Goal: Find specific page/section: Find specific page/section

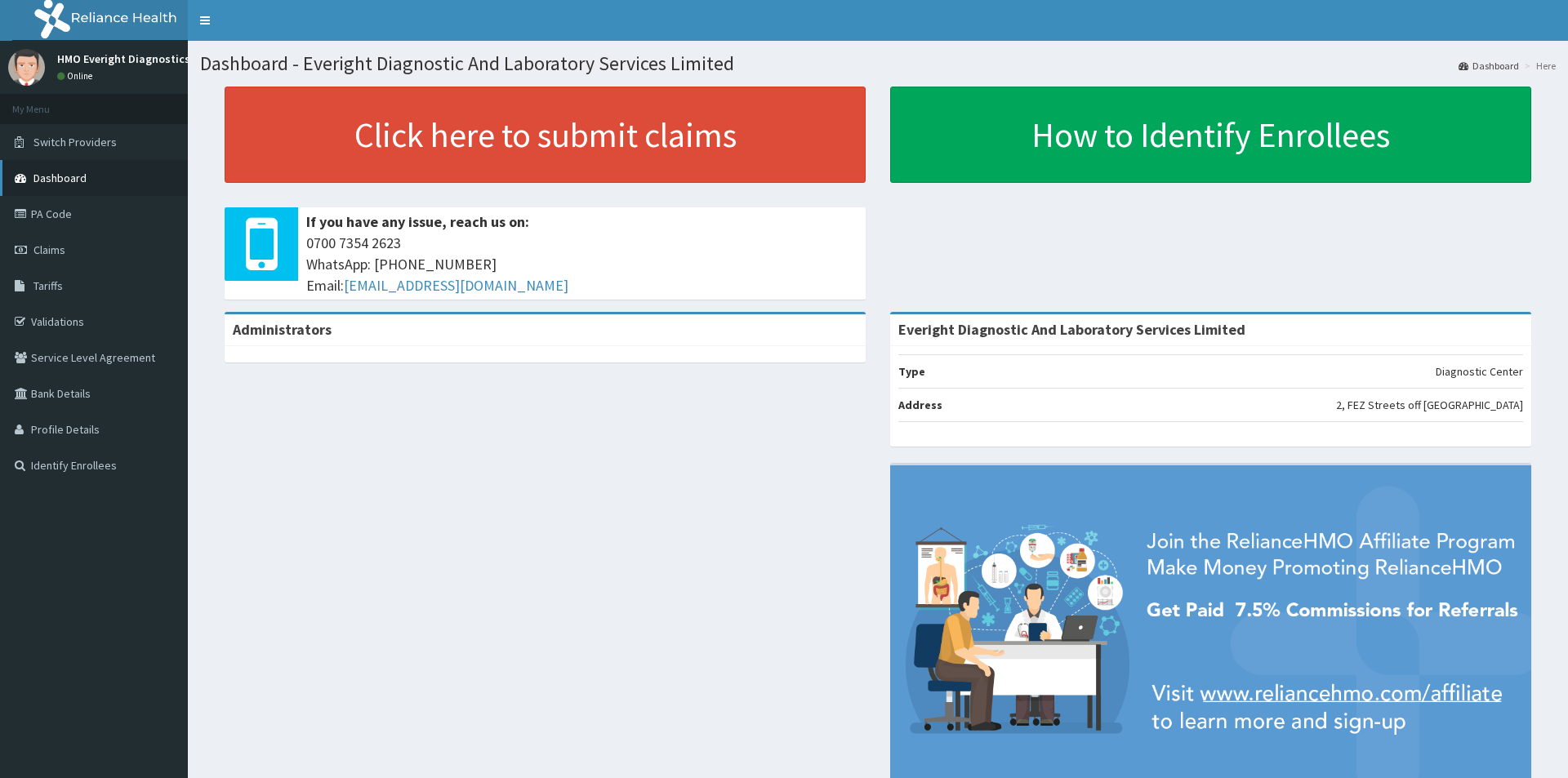
click at [81, 182] on span "Dashboard" at bounding box center [59, 178] width 53 height 15
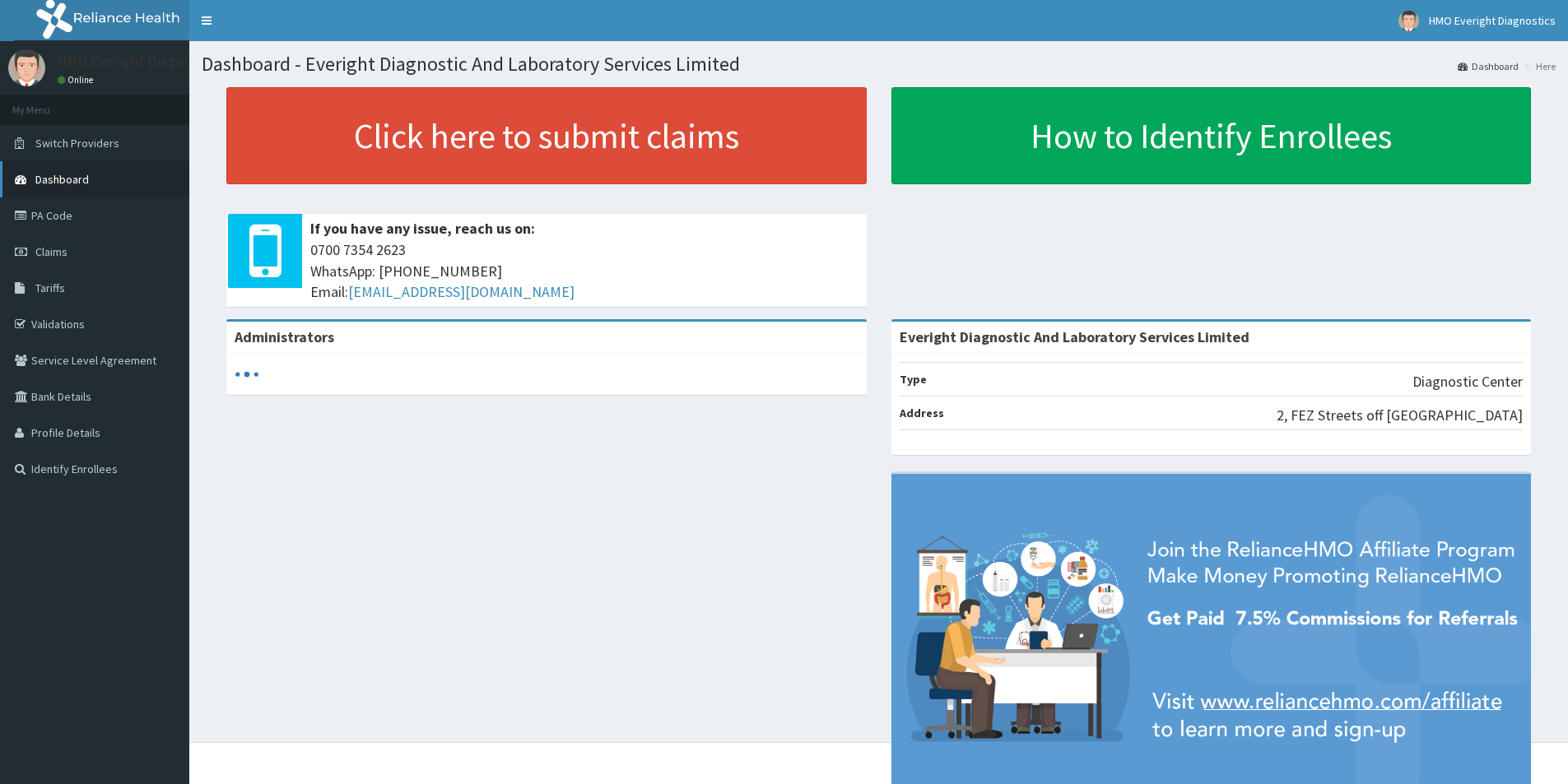
click at [71, 180] on span "Dashboard" at bounding box center [62, 179] width 53 height 15
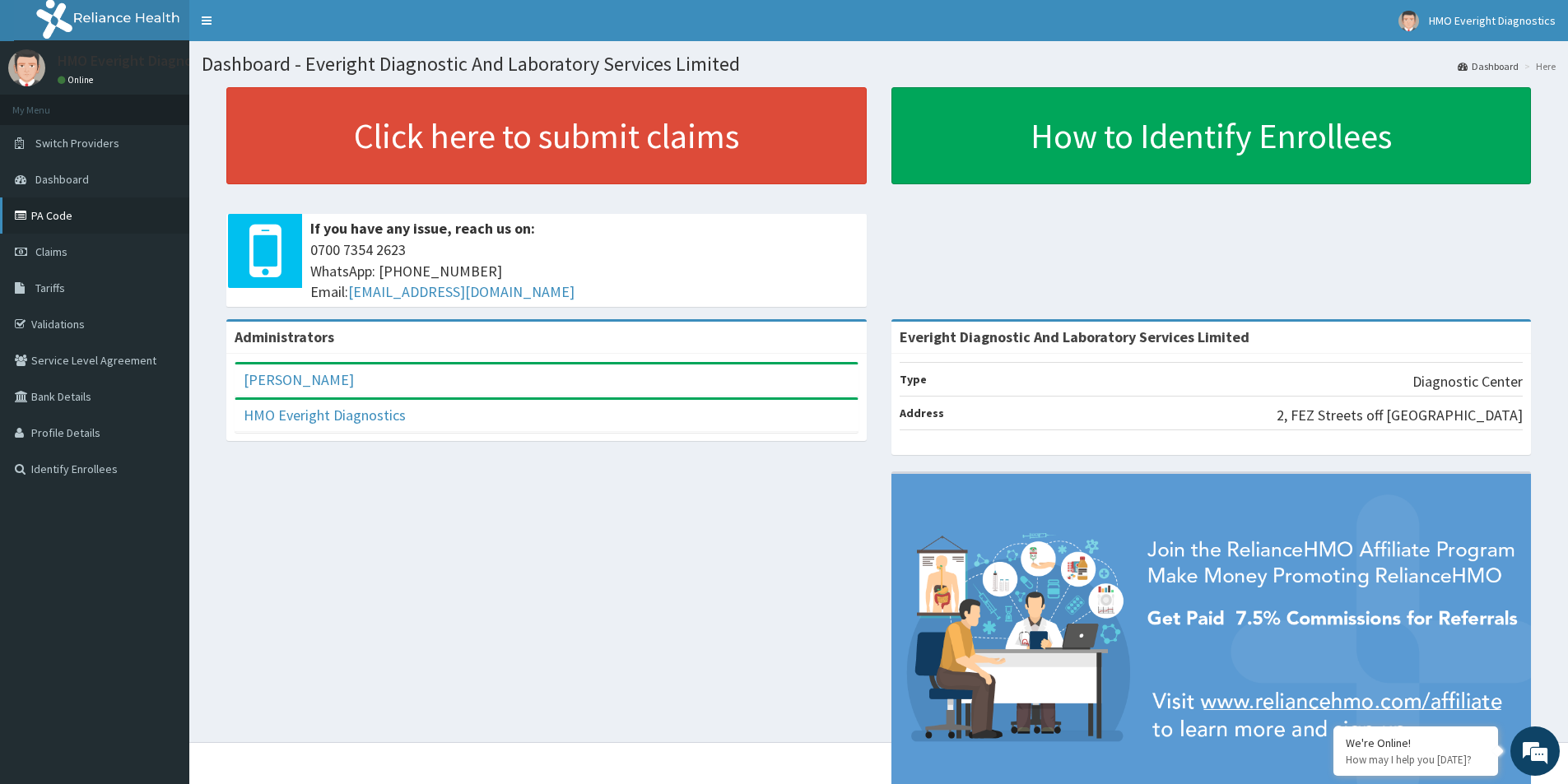
click at [63, 221] on link "PA Code" at bounding box center [94, 215] width 189 height 36
click at [62, 217] on link "PA Code" at bounding box center [94, 215] width 189 height 36
